Goal: Browse casually: Explore the website without a specific task or goal

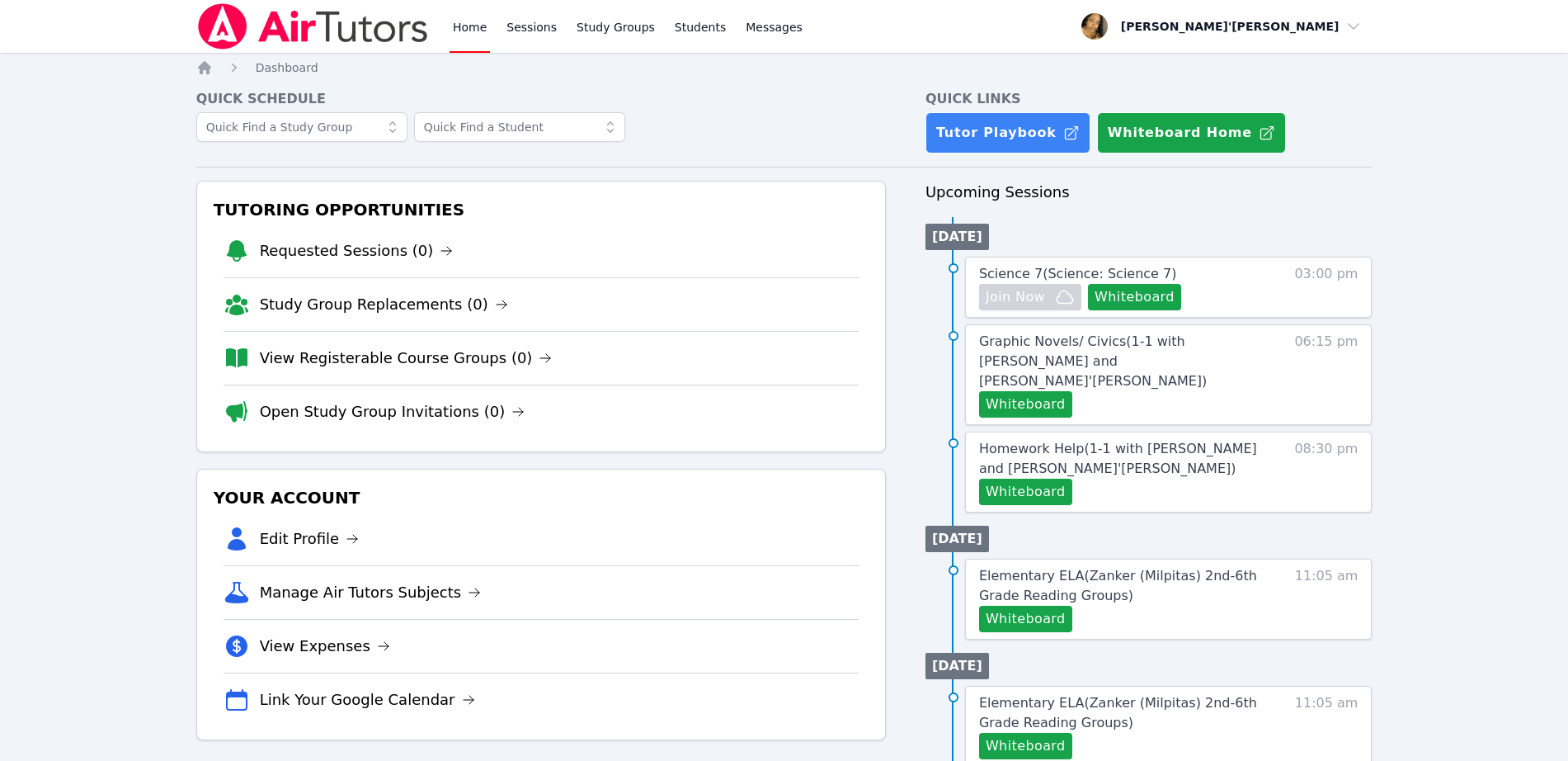
click at [231, 32] on img at bounding box center [312, 26] width 233 height 47
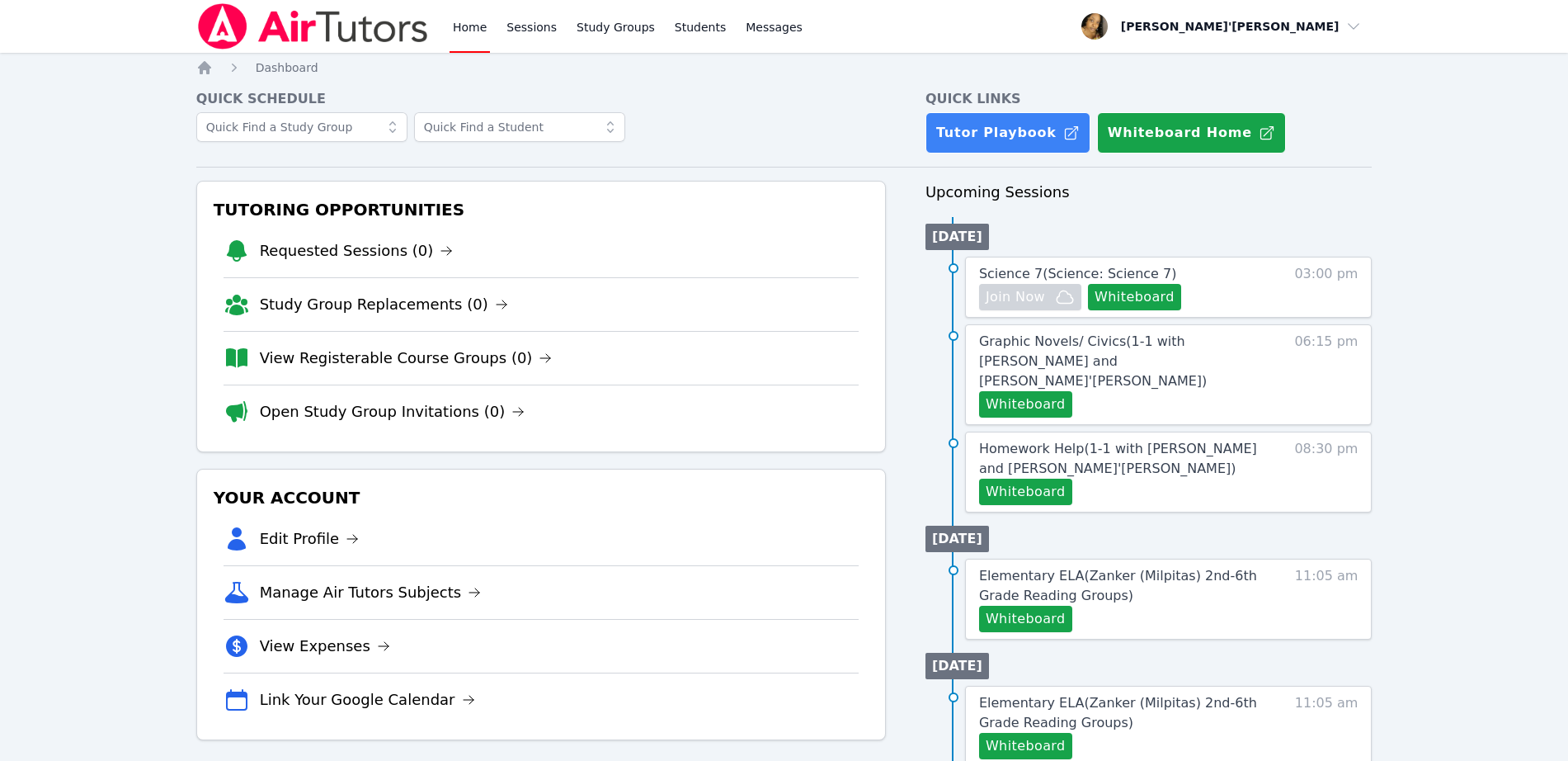
click at [231, 32] on img at bounding box center [312, 26] width 233 height 47
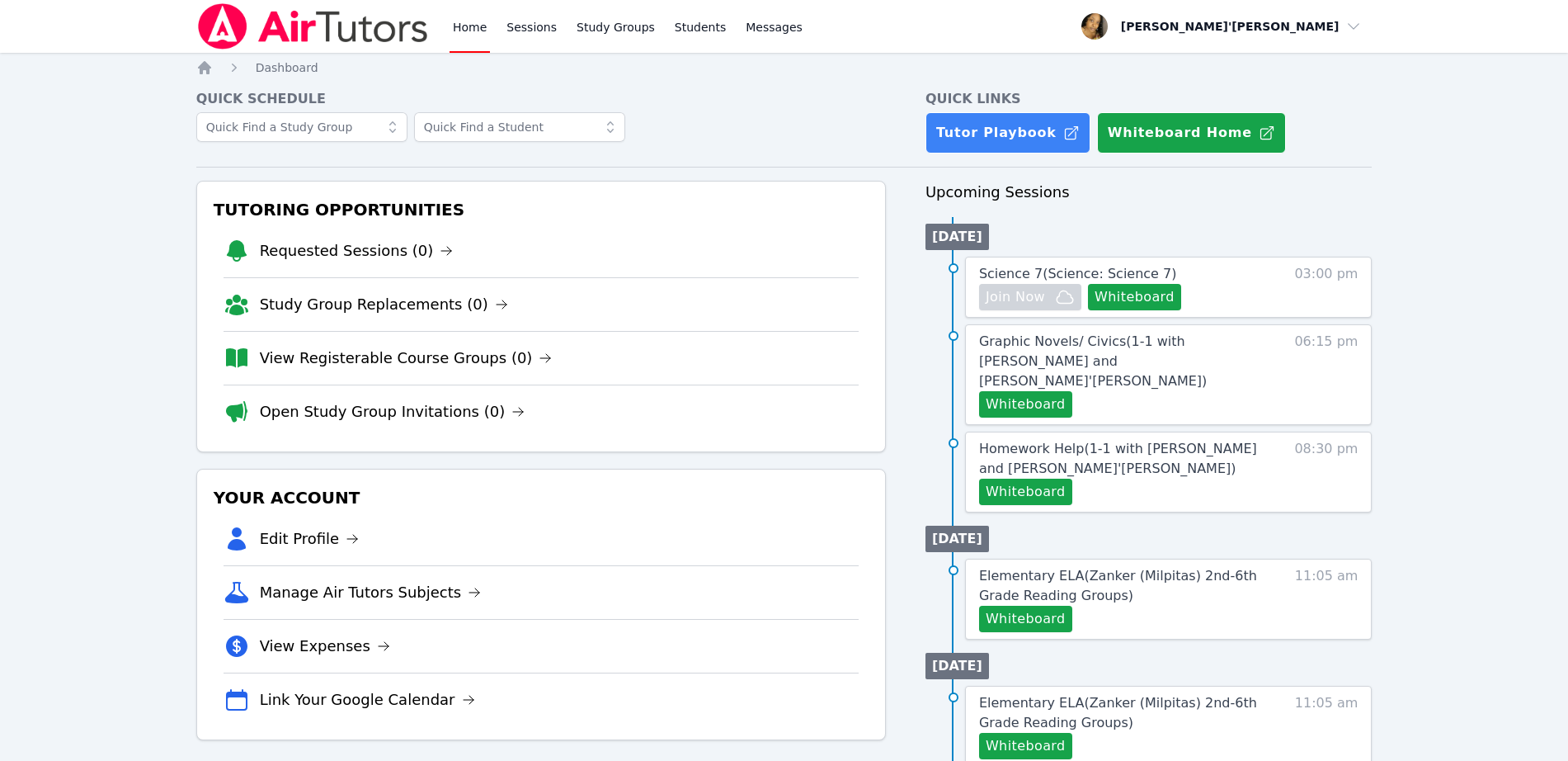
click at [231, 32] on img at bounding box center [312, 26] width 233 height 47
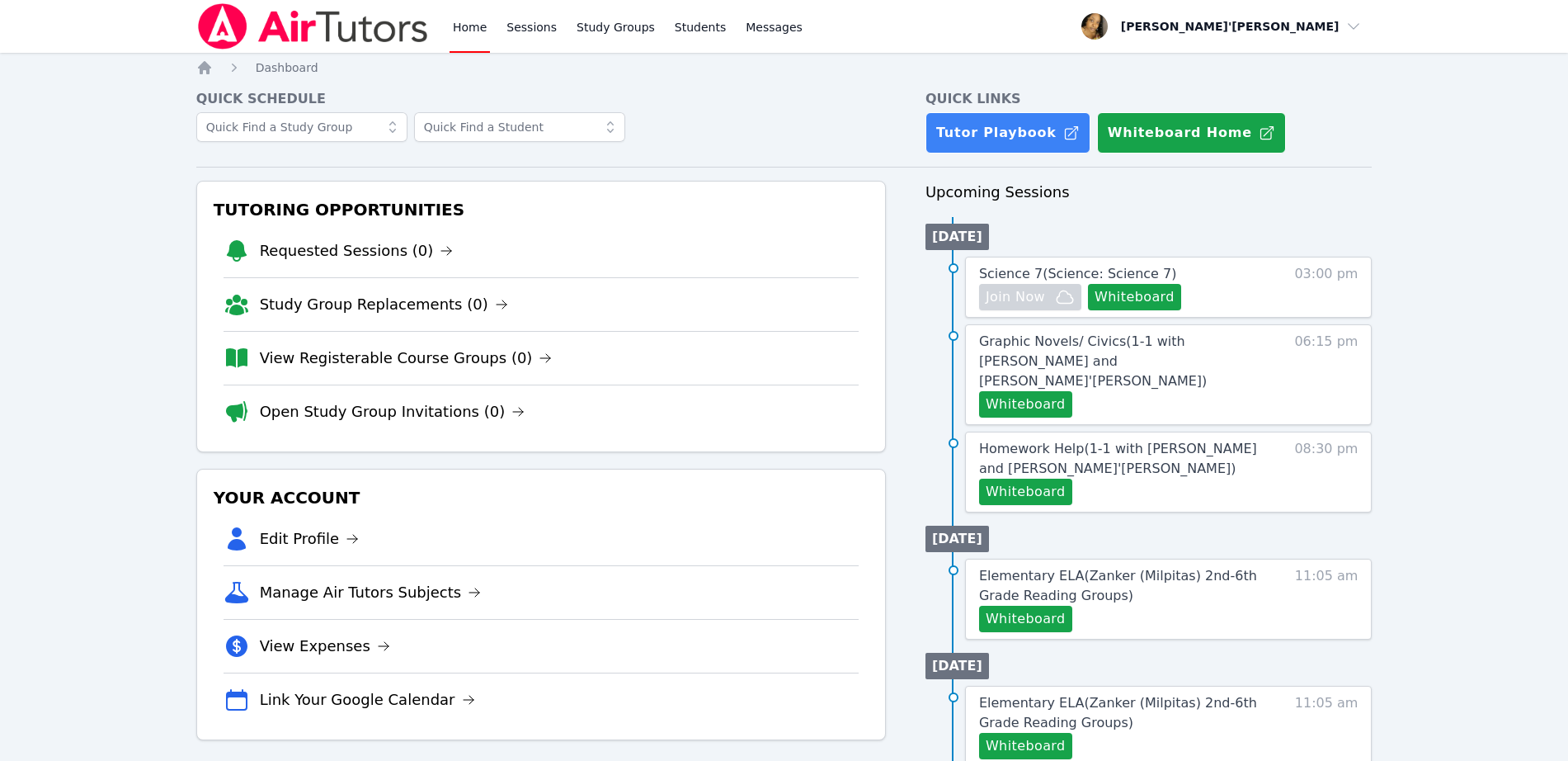
click at [231, 32] on img at bounding box center [312, 26] width 233 height 47
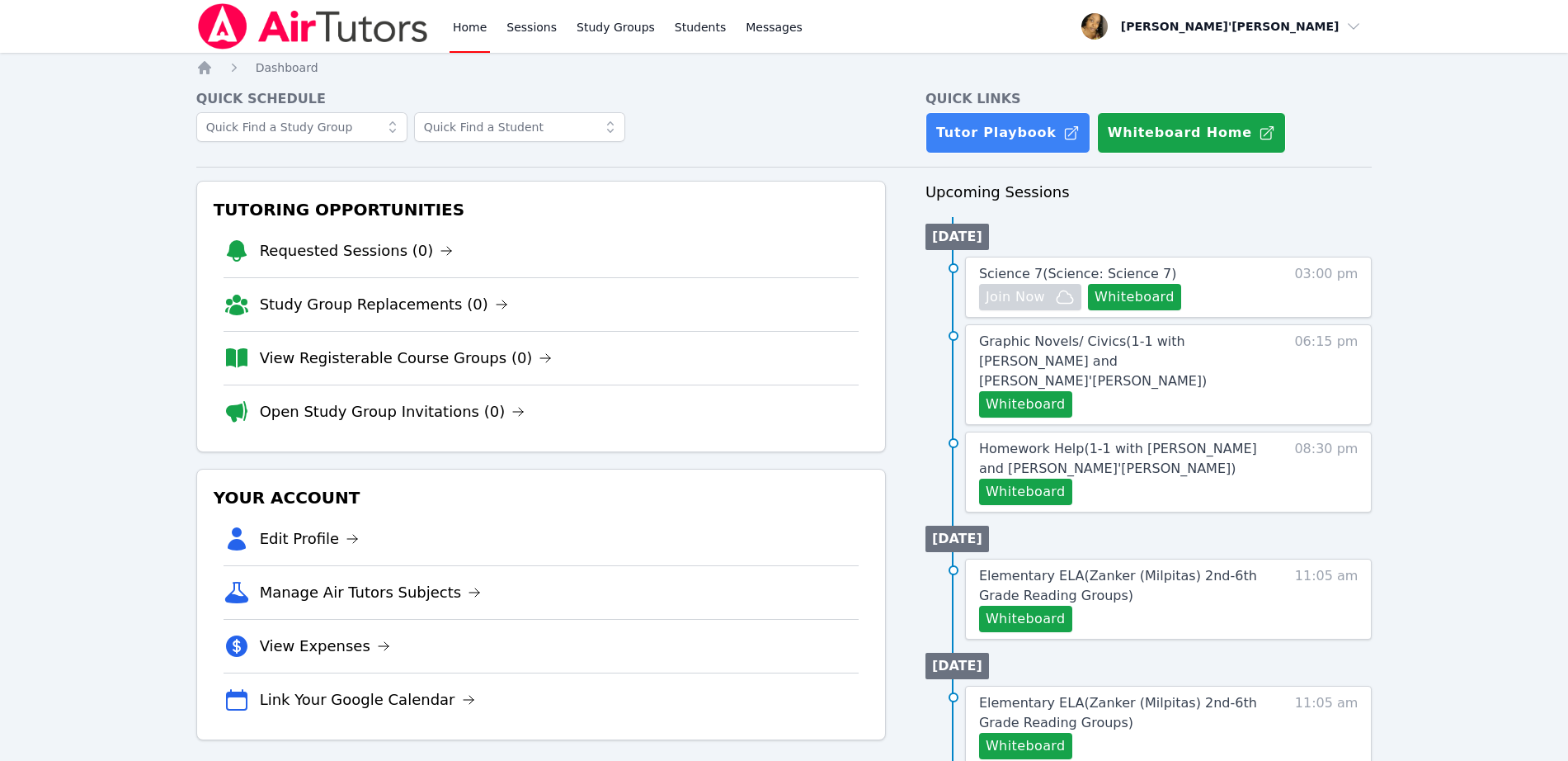
click at [231, 32] on img at bounding box center [312, 26] width 233 height 47
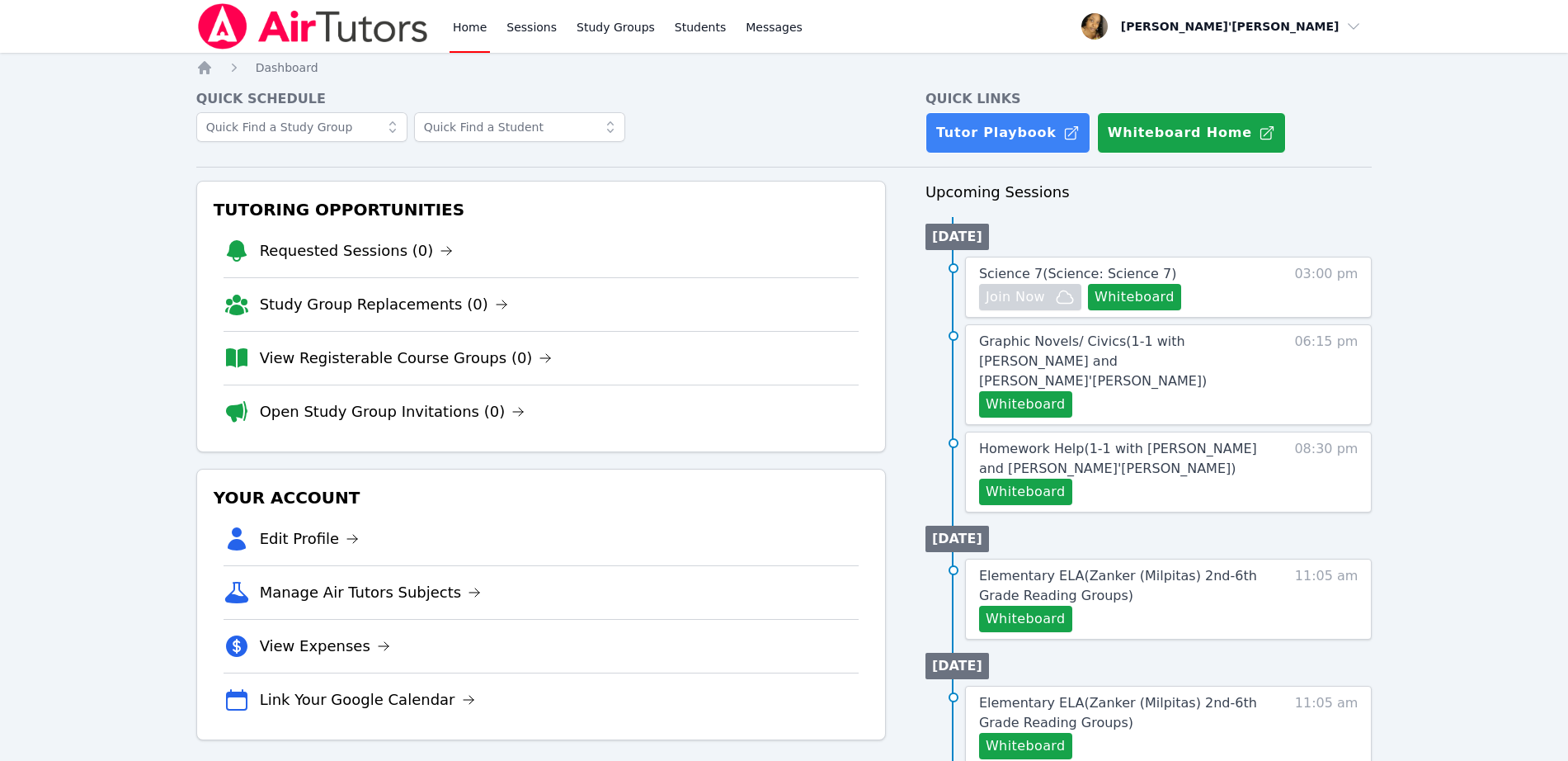
click at [231, 32] on img at bounding box center [312, 26] width 233 height 47
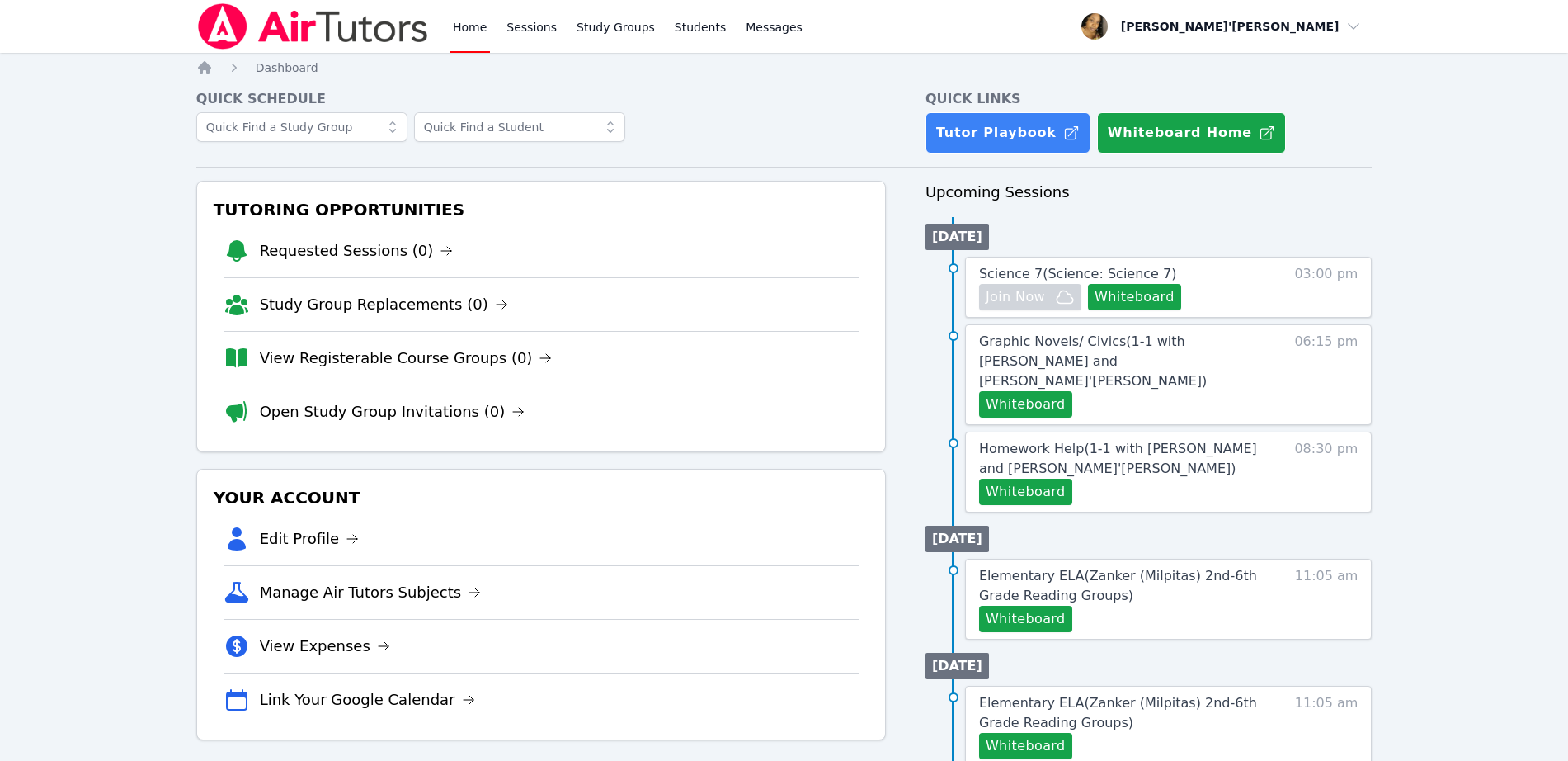
click at [231, 32] on img at bounding box center [312, 26] width 233 height 47
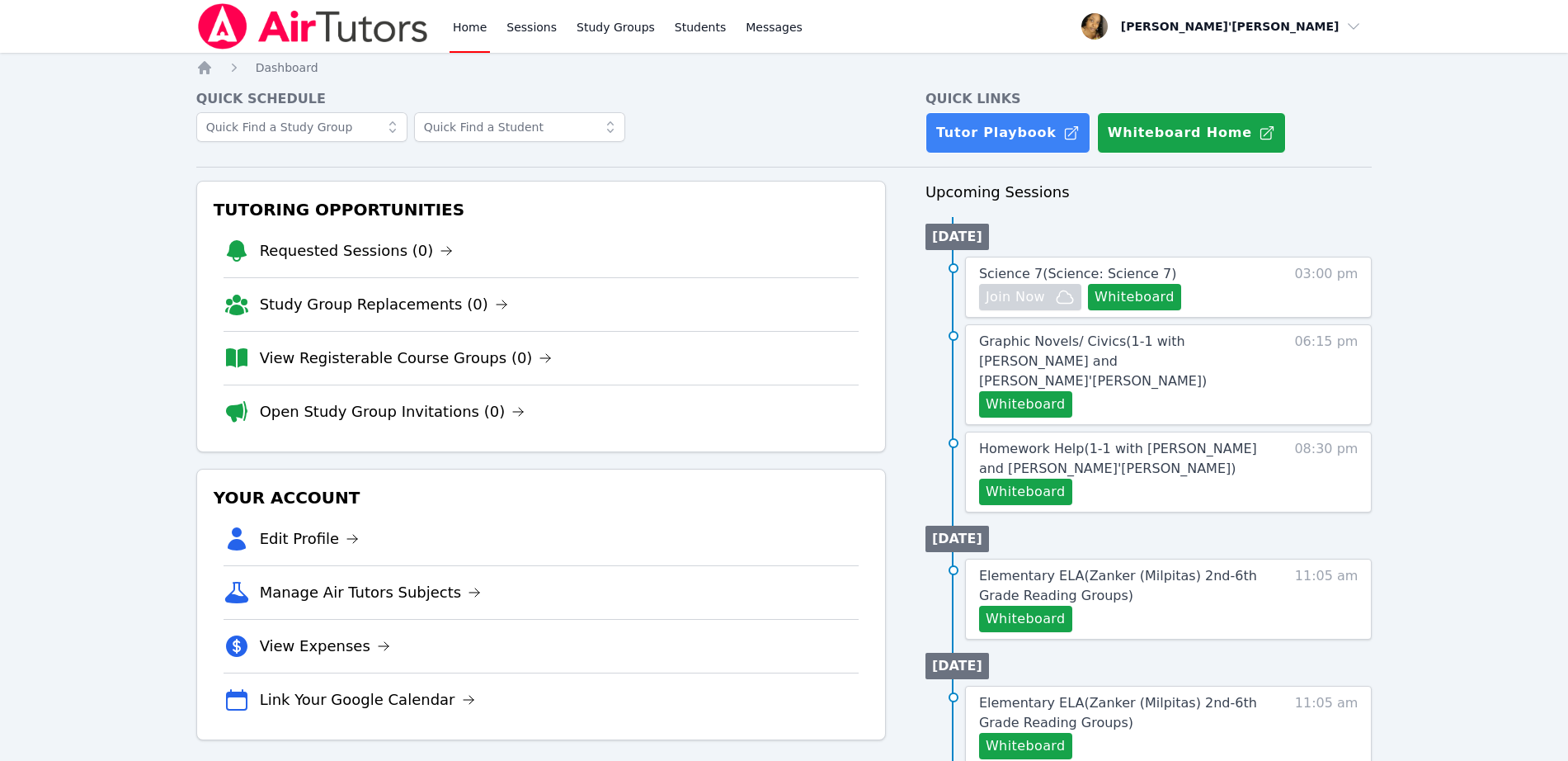
click at [231, 32] on img at bounding box center [312, 26] width 233 height 47
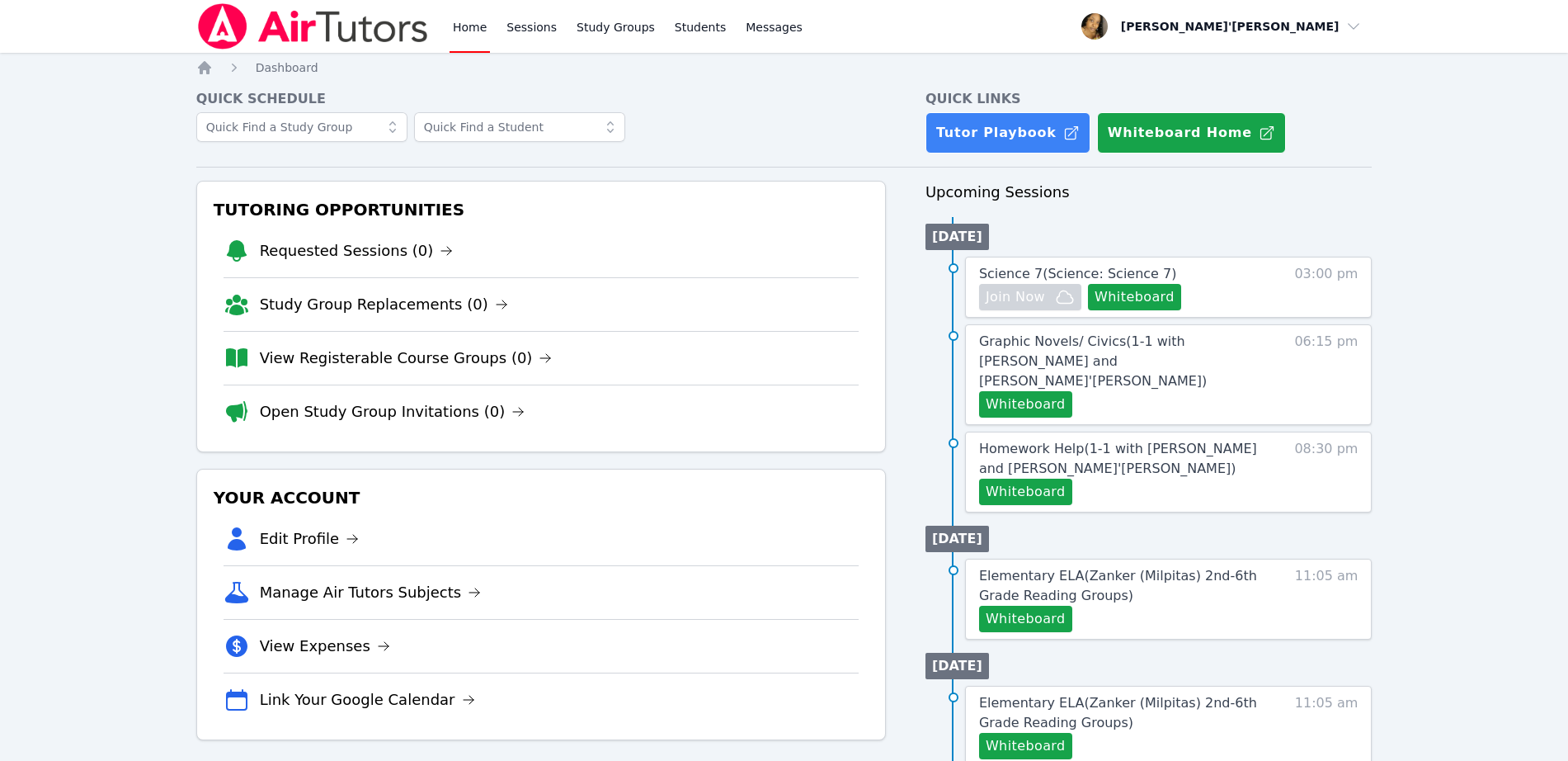
click at [231, 32] on img at bounding box center [312, 26] width 233 height 47
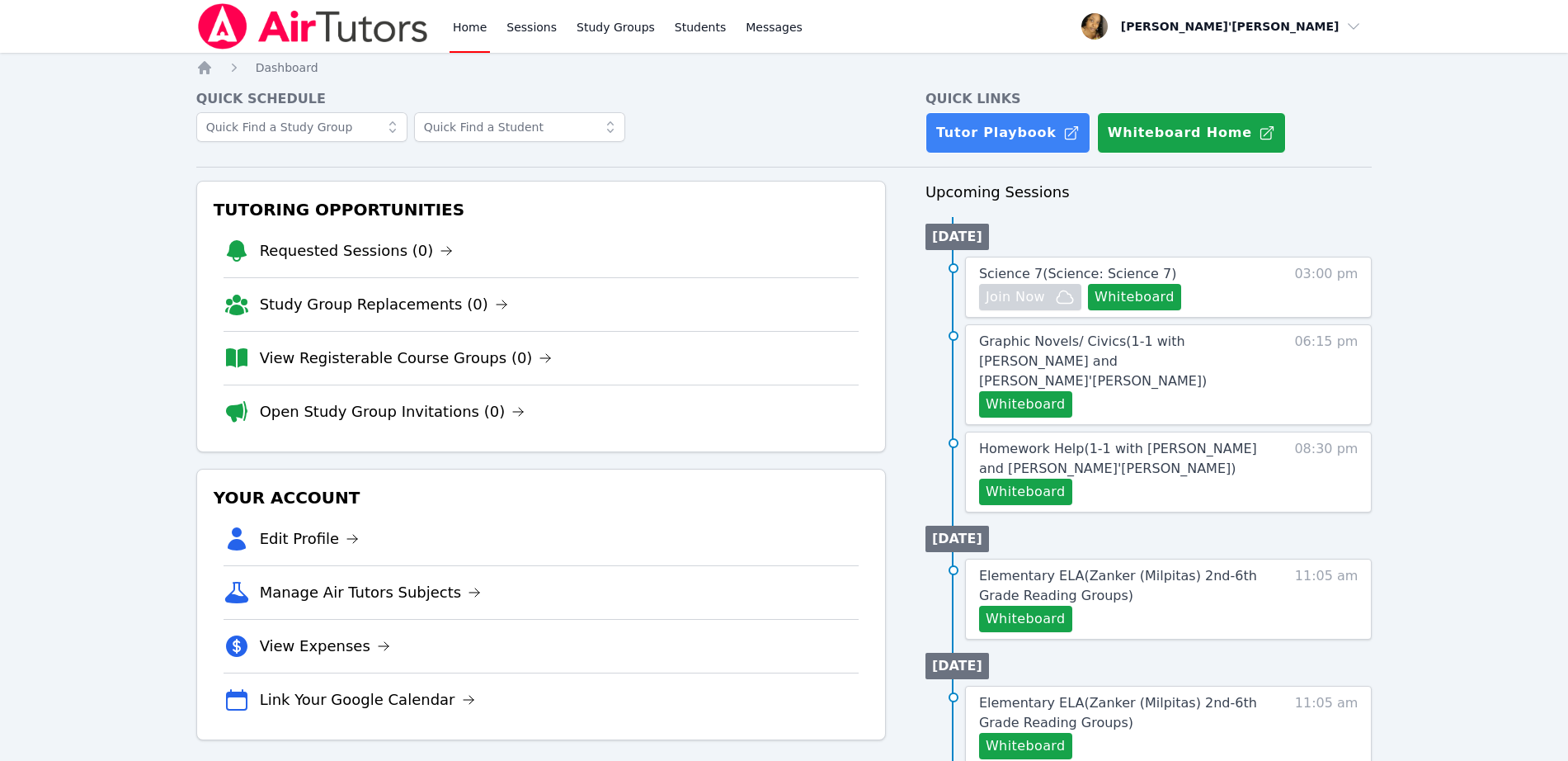
click at [231, 32] on img at bounding box center [312, 26] width 233 height 47
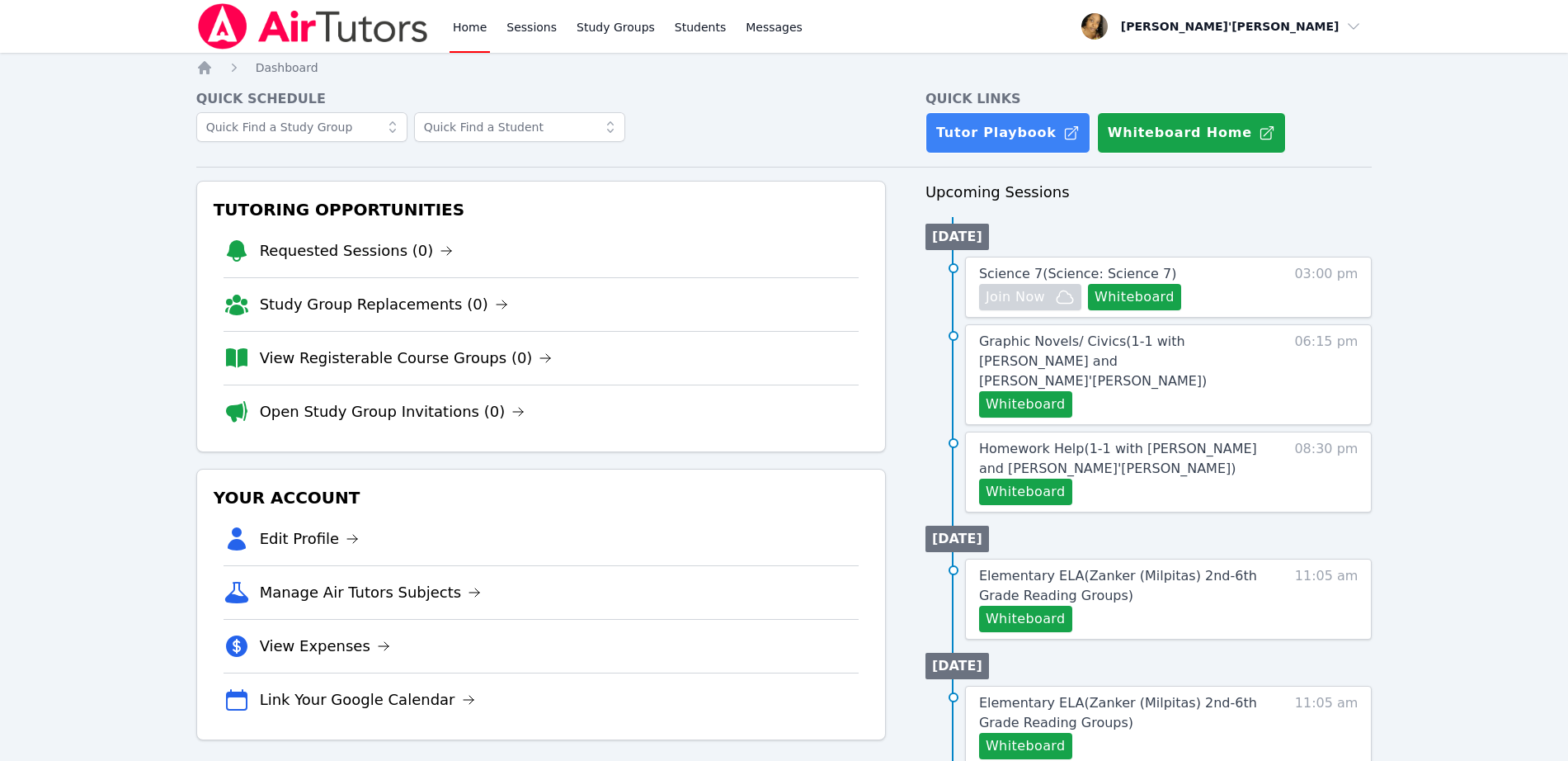
click at [231, 32] on img at bounding box center [312, 26] width 233 height 47
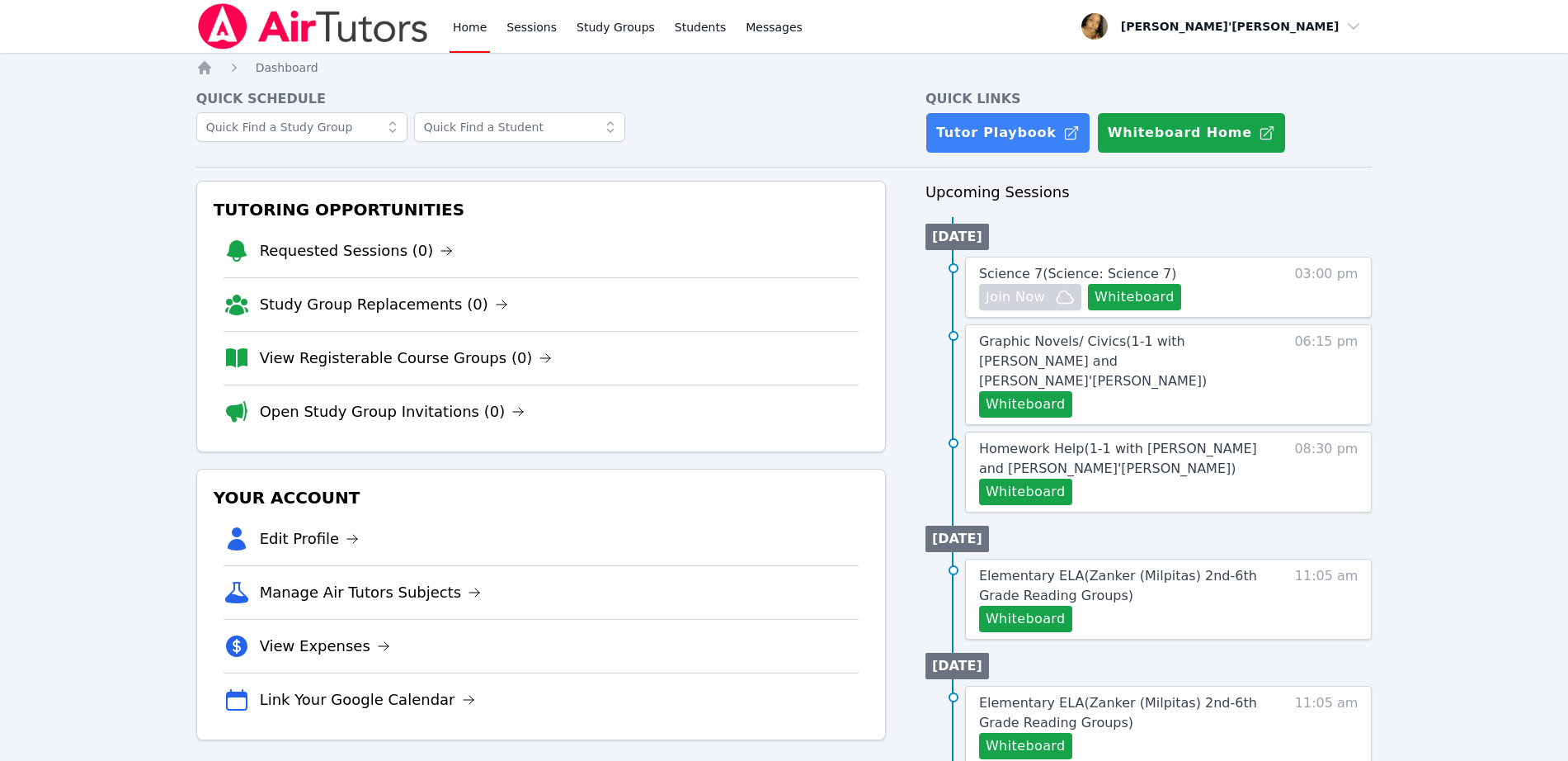
click at [231, 32] on img at bounding box center [312, 26] width 233 height 47
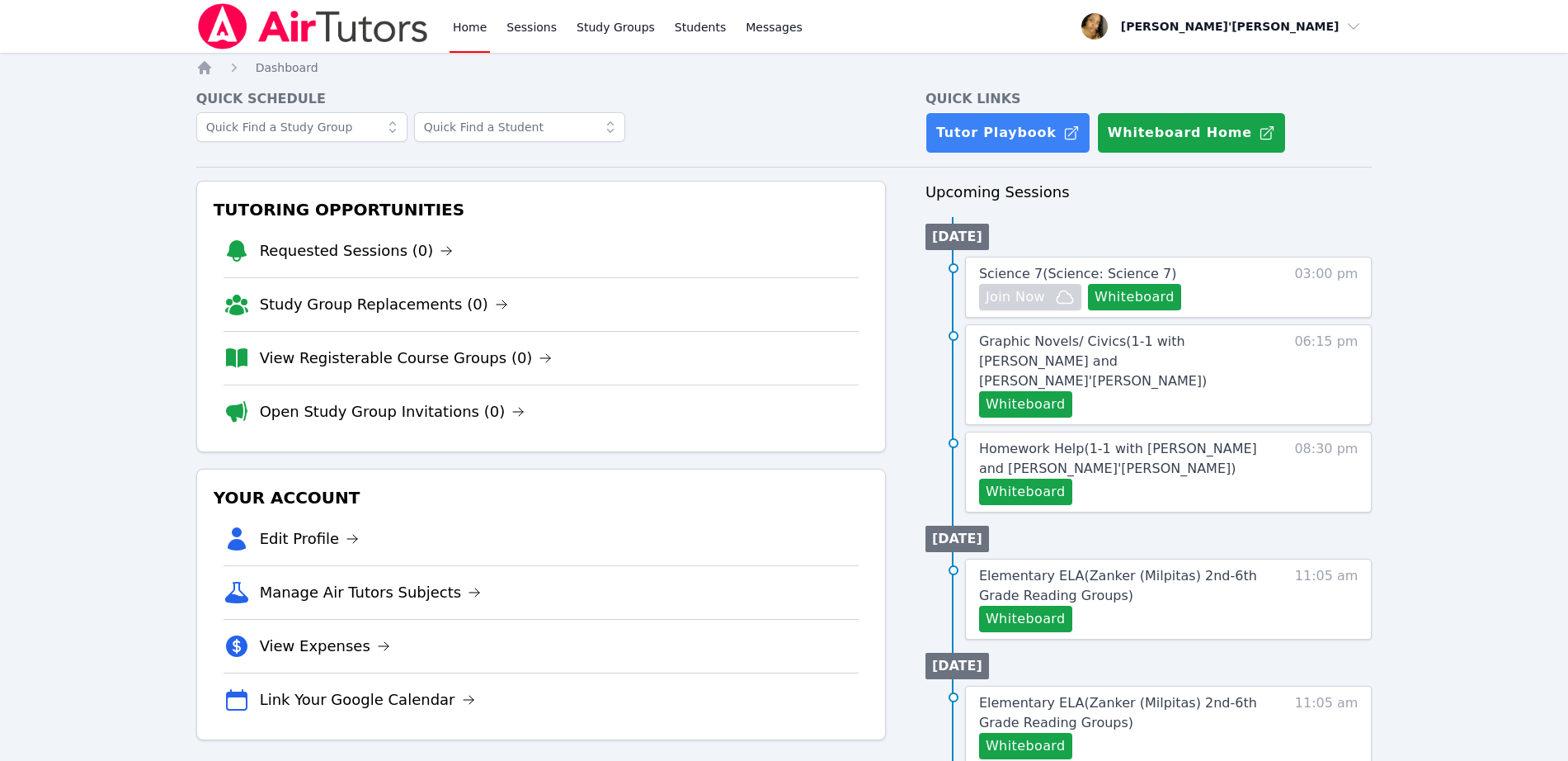
click at [231, 32] on img at bounding box center [312, 26] width 233 height 47
click at [306, 169] on div "Quick Schedule Quick Links Tutor Playbook Whiteboard Home Tutoring Opportunitie…" at bounding box center [784, 690] width 1176 height 1201
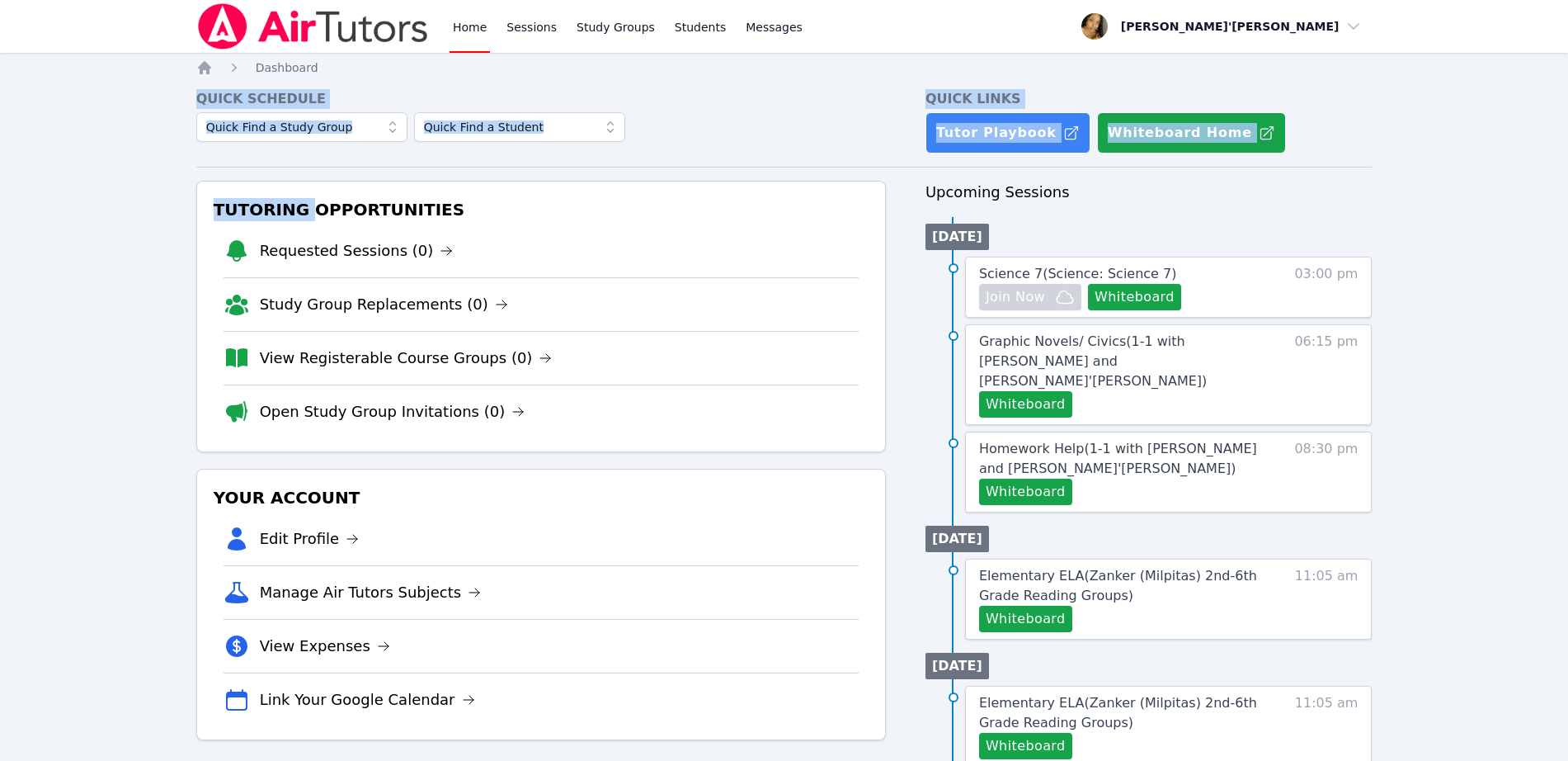
click at [102, 198] on div "Home Sessions Study Groups Students Messages Open user menu Lee'Tayna Hostick O…" at bounding box center [784, 662] width 1568 height 1324
